Goal: Check status

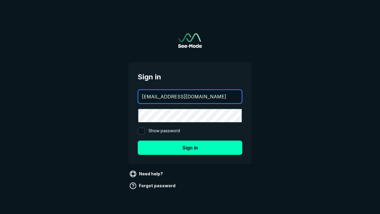
type input "[EMAIL_ADDRESS][DOMAIN_NAME]"
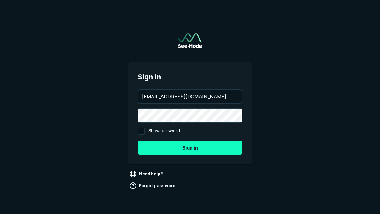
click at [190, 147] on button "Sign in" at bounding box center [190, 147] width 105 height 14
